Goal: Task Accomplishment & Management: Complete application form

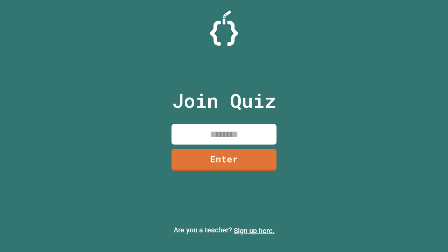
click at [254, 231] on link "Sign up here." at bounding box center [254, 231] width 41 height 8
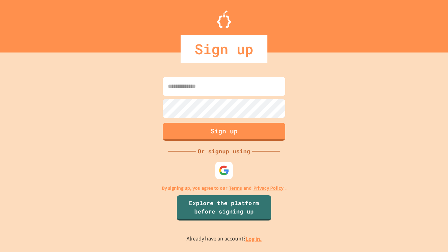
click at [254, 239] on link "Log in." at bounding box center [254, 238] width 16 height 7
